Goal: Download file/media

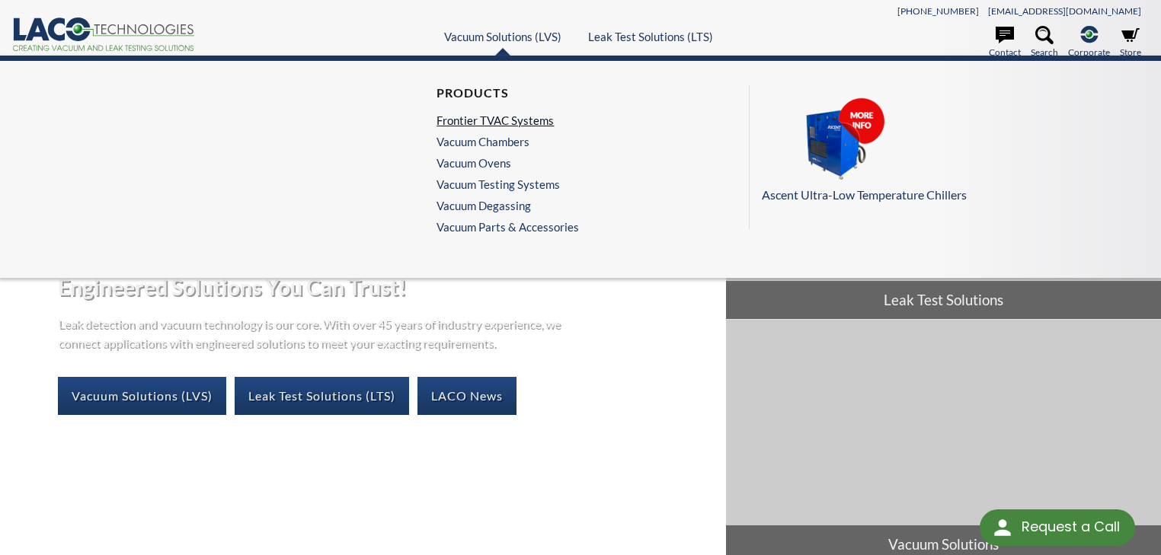
click at [477, 113] on link "Frontier TVAC Systems" at bounding box center [503, 120] width 135 height 14
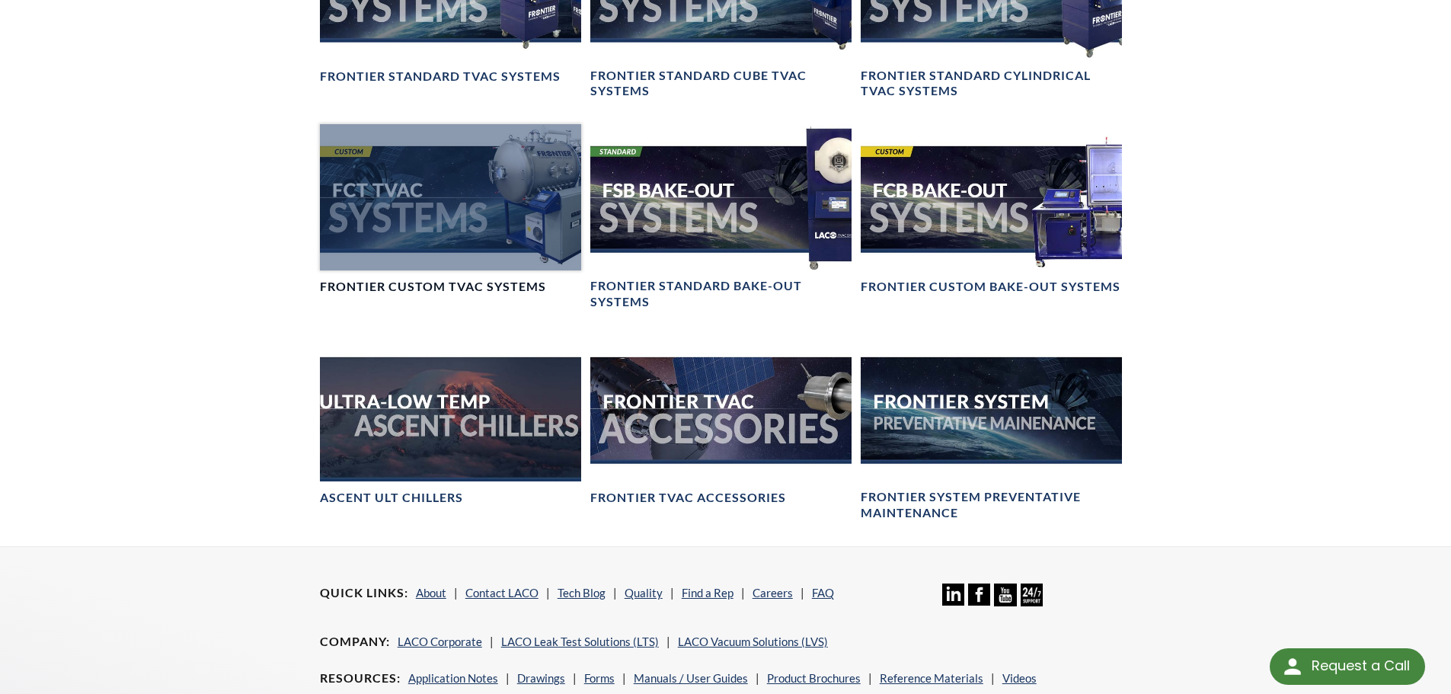
scroll to position [1295, 0]
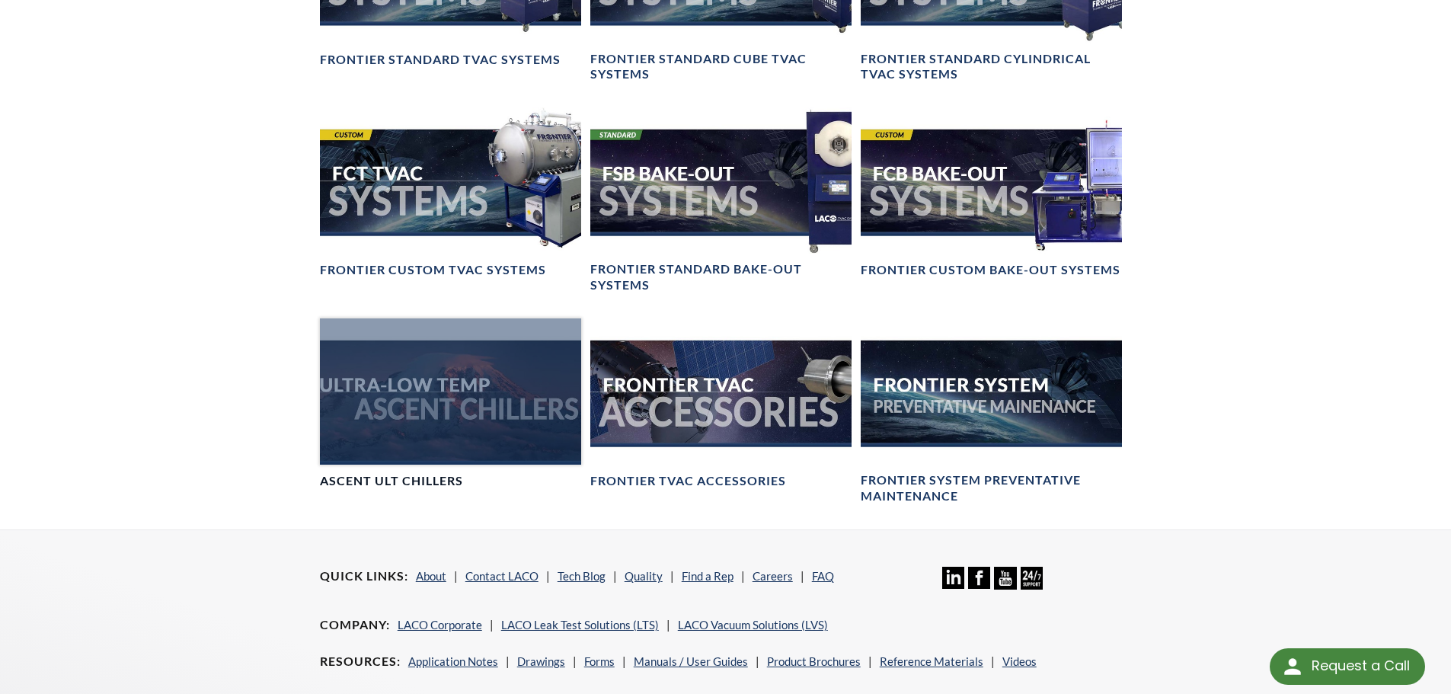
click at [411, 489] on h4 "Ascent ULT Chillers" at bounding box center [391, 481] width 143 height 16
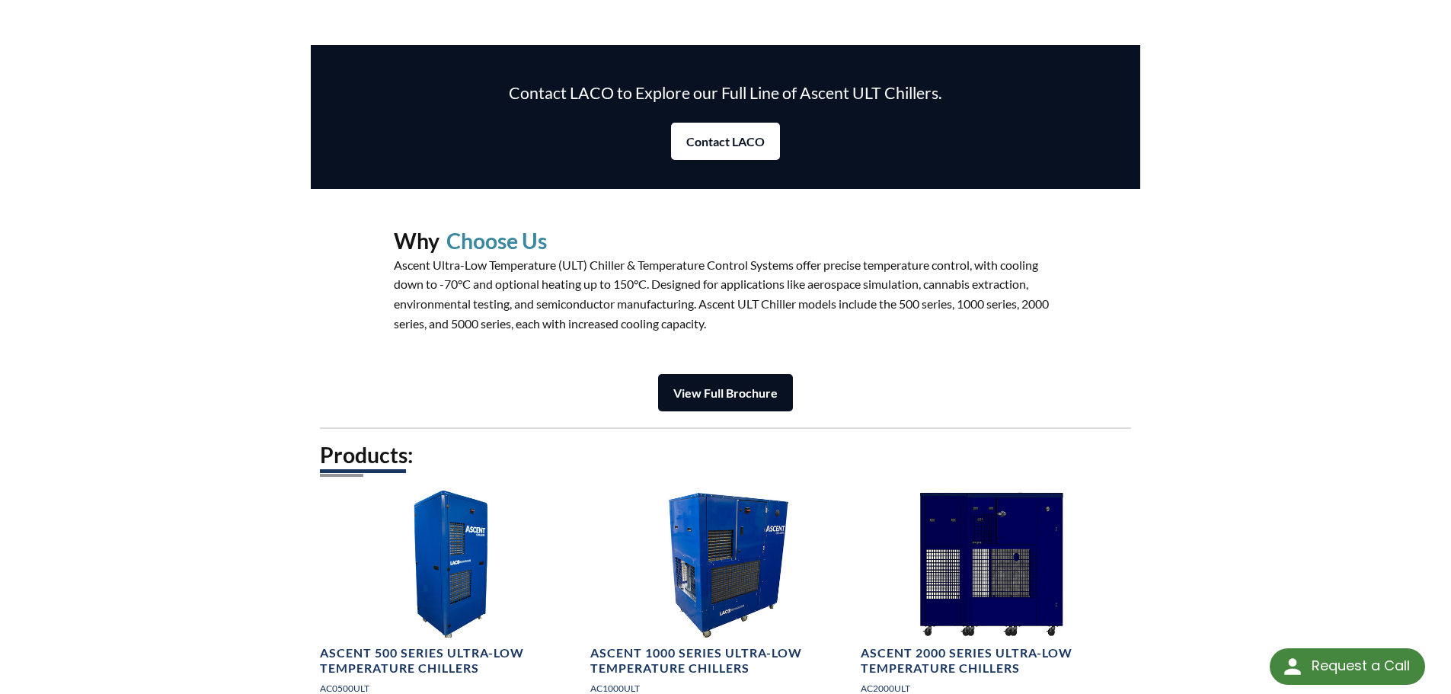
scroll to position [1752, 0]
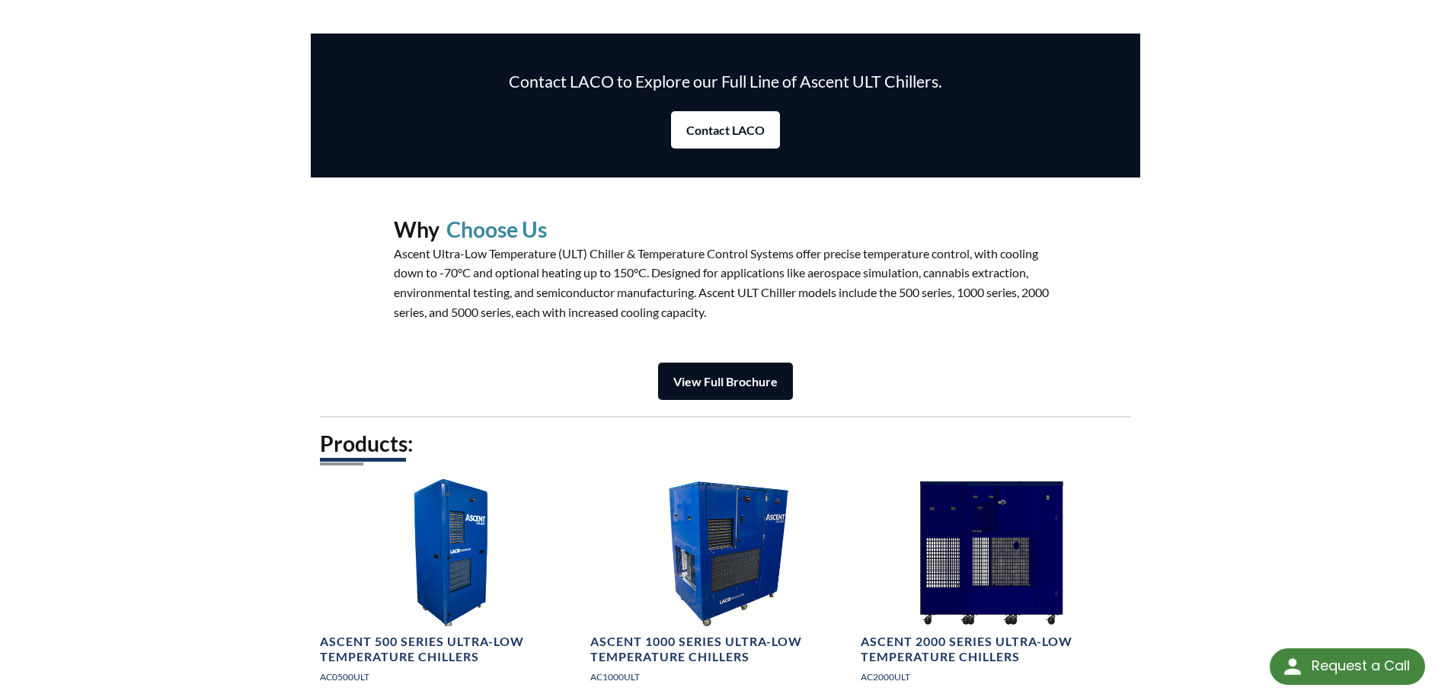
click at [733, 385] on strong "View Full Brochure" at bounding box center [725, 381] width 104 height 14
